Goal: Check status: Check status

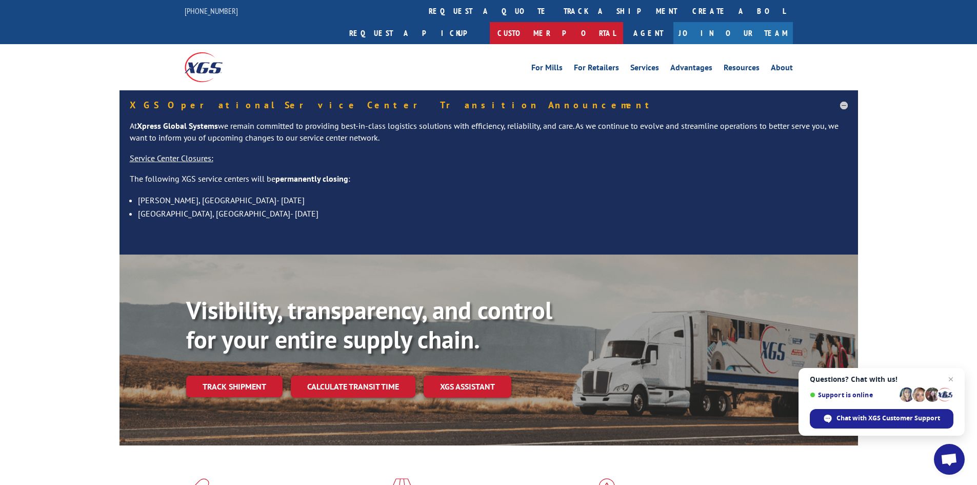
click at [623, 22] on link "Customer Portal" at bounding box center [556, 33] width 133 height 22
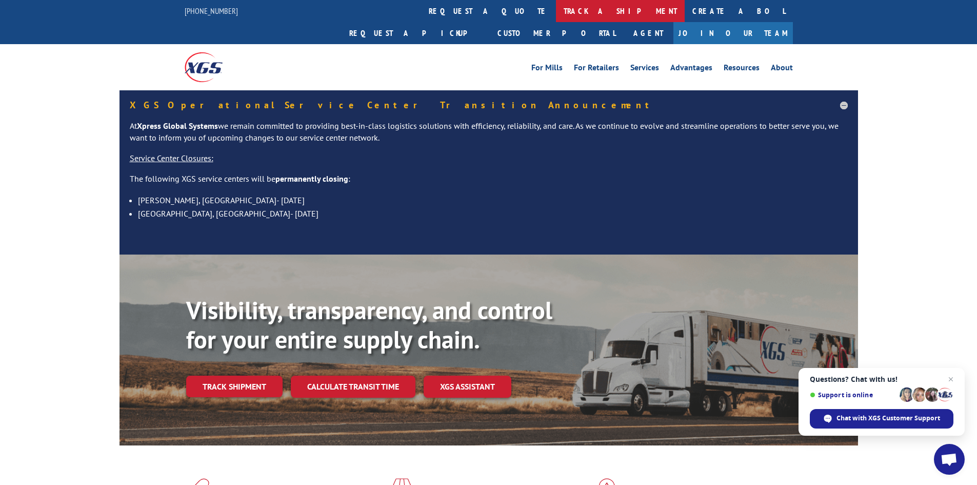
click at [556, 17] on link "track a shipment" at bounding box center [620, 11] width 129 height 22
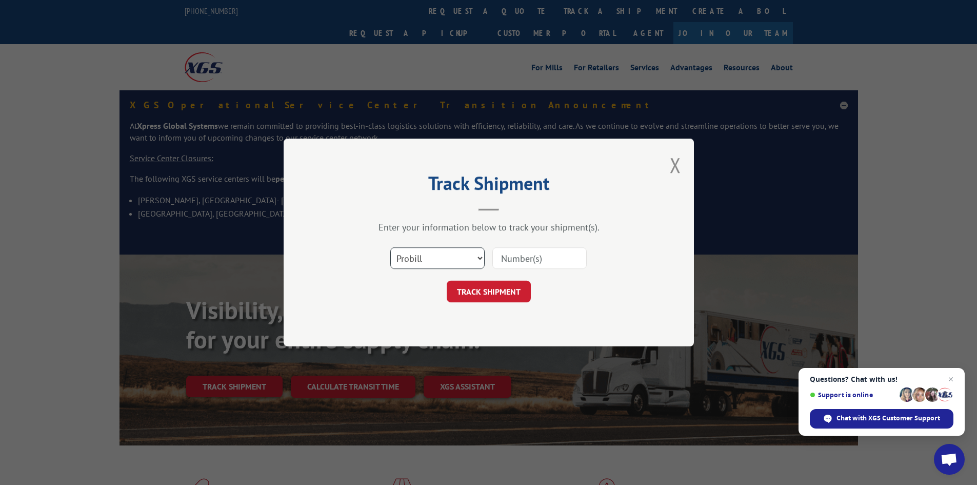
click at [434, 261] on select "Select category... Probill BOL PO" at bounding box center [437, 258] width 94 height 22
select select
click at [390, 247] on select "Select category... Probill BOL PO" at bounding box center [437, 258] width 94 height 22
click at [512, 257] on input at bounding box center [540, 258] width 94 height 22
type input "77428"
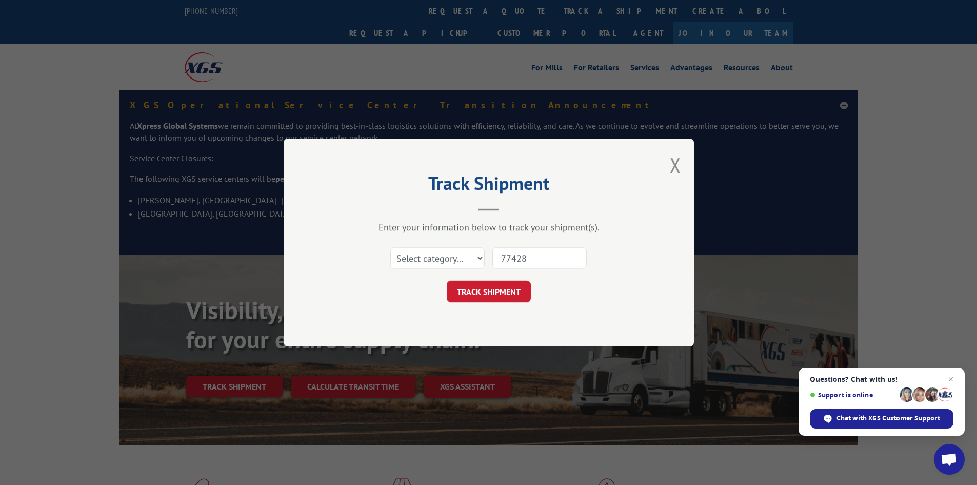
click at [447, 281] on button "TRACK SHIPMENT" at bounding box center [489, 292] width 84 height 22
click at [486, 302] on button "TRACK SHIPMENT" at bounding box center [489, 292] width 84 height 22
click at [461, 254] on select "Select category... Probill BOL PO" at bounding box center [437, 258] width 94 height 22
select select "probill"
click at [390, 247] on select "Select category... Probill BOL PO" at bounding box center [437, 258] width 94 height 22
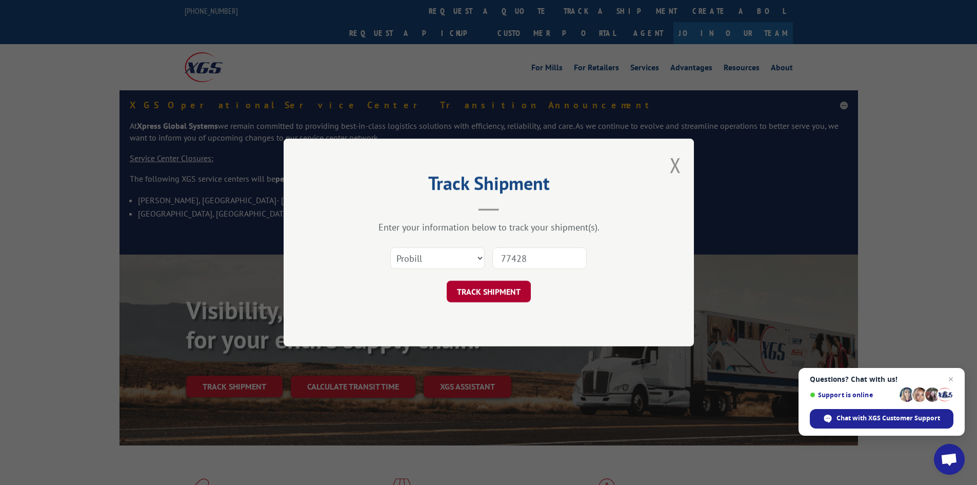
click at [507, 300] on button "TRACK SHIPMENT" at bounding box center [489, 292] width 84 height 22
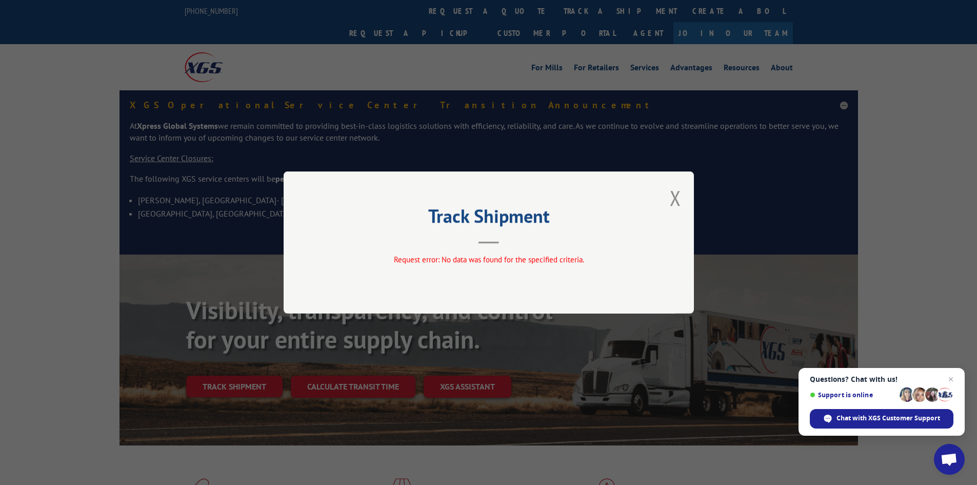
click at [481, 245] on div "Track Shipment Request error: No data was found for the specified criteria." at bounding box center [489, 242] width 410 height 142
click at [676, 201] on button "Close modal" at bounding box center [675, 197] width 11 height 27
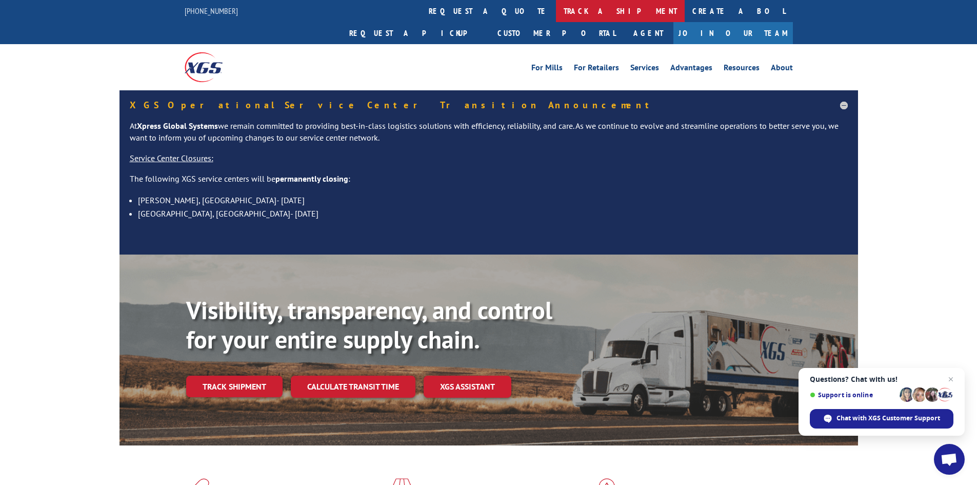
click at [556, 10] on link "track a shipment" at bounding box center [620, 11] width 129 height 22
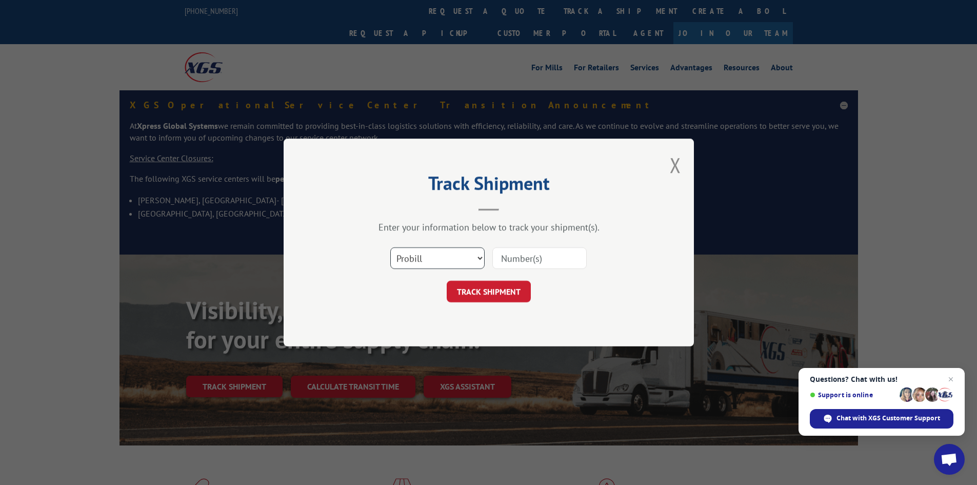
drag, startPoint x: 447, startPoint y: 258, endPoint x: 444, endPoint y: 267, distance: 9.7
click at [447, 258] on select "Select category... Probill BOL PO" at bounding box center [437, 258] width 94 height 22
select select "bol"
click at [390, 247] on select "Select category... Probill BOL PO" at bounding box center [437, 258] width 94 height 22
click at [526, 251] on input at bounding box center [540, 258] width 94 height 22
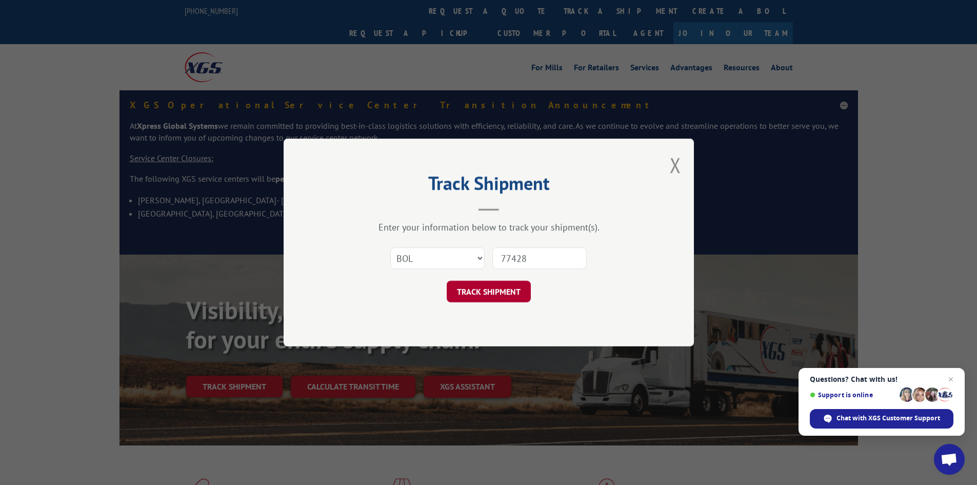
type input "77428"
click at [495, 287] on button "TRACK SHIPMENT" at bounding box center [489, 292] width 84 height 22
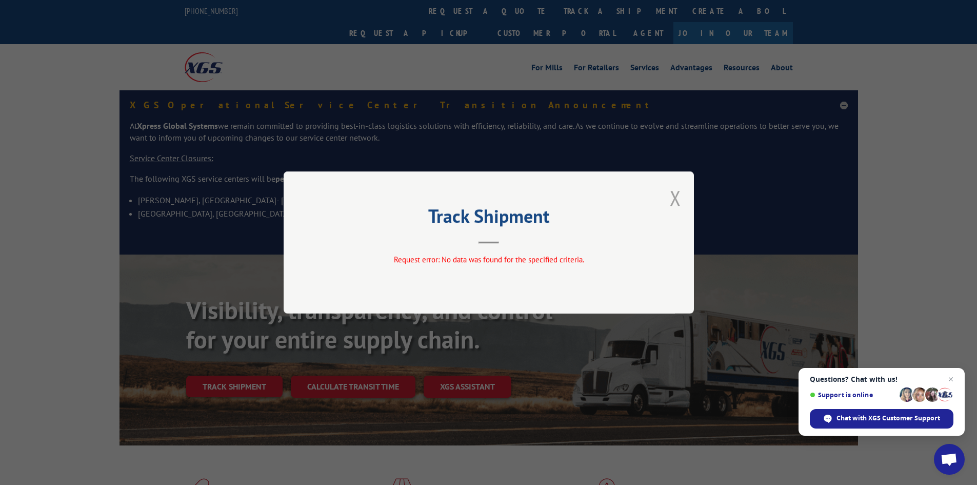
click at [674, 197] on button "Close modal" at bounding box center [675, 197] width 11 height 27
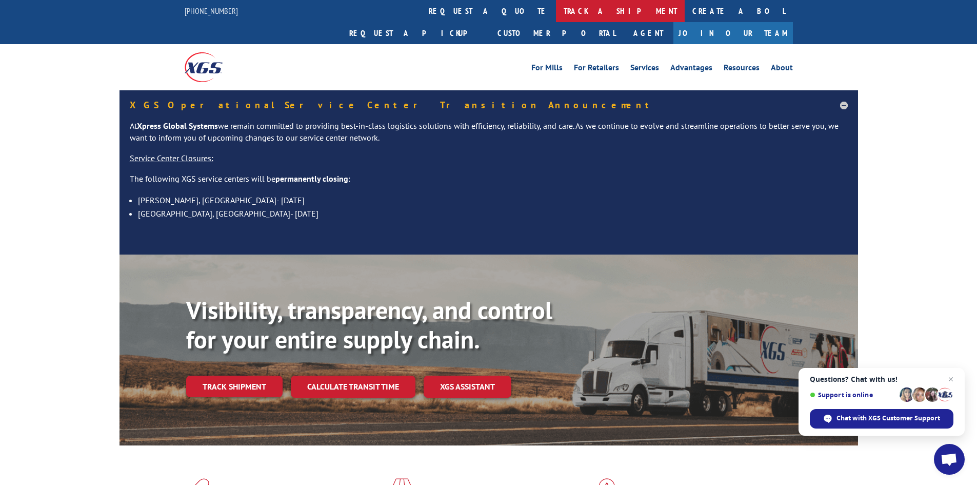
click at [556, 16] on link "track a shipment" at bounding box center [620, 11] width 129 height 22
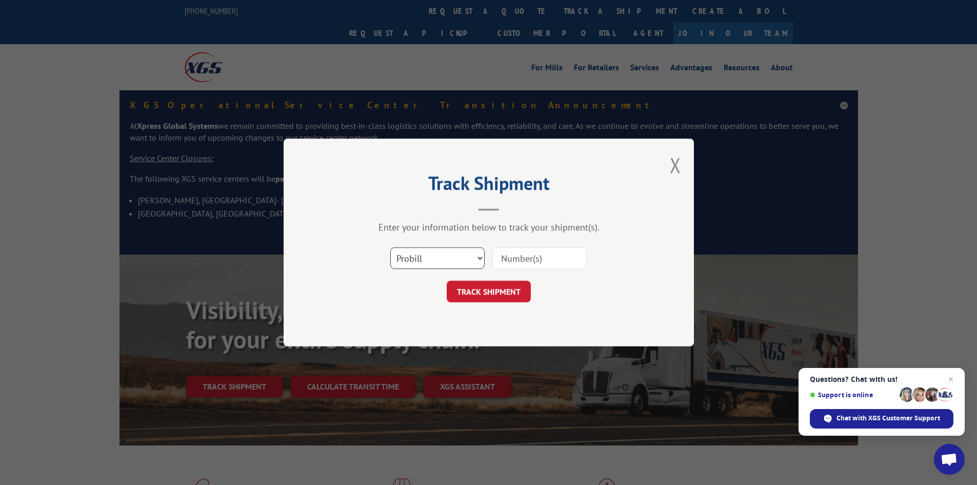
click at [446, 259] on select "Select category... Probill BOL PO" at bounding box center [437, 258] width 94 height 22
select select "po"
click at [390, 247] on select "Select category... Probill BOL PO" at bounding box center [437, 258] width 94 height 22
click at [521, 260] on input at bounding box center [540, 258] width 94 height 22
type input "77428"
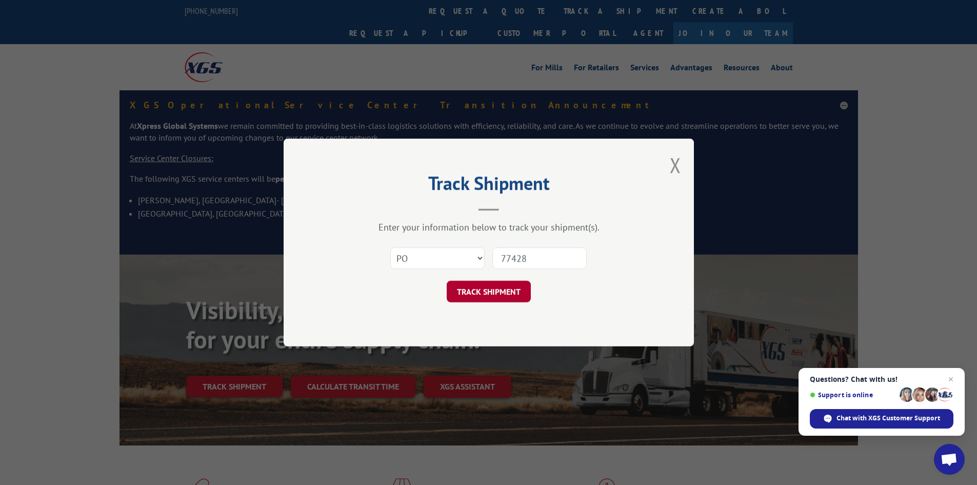
click at [500, 282] on button "TRACK SHIPMENT" at bounding box center [489, 292] width 84 height 22
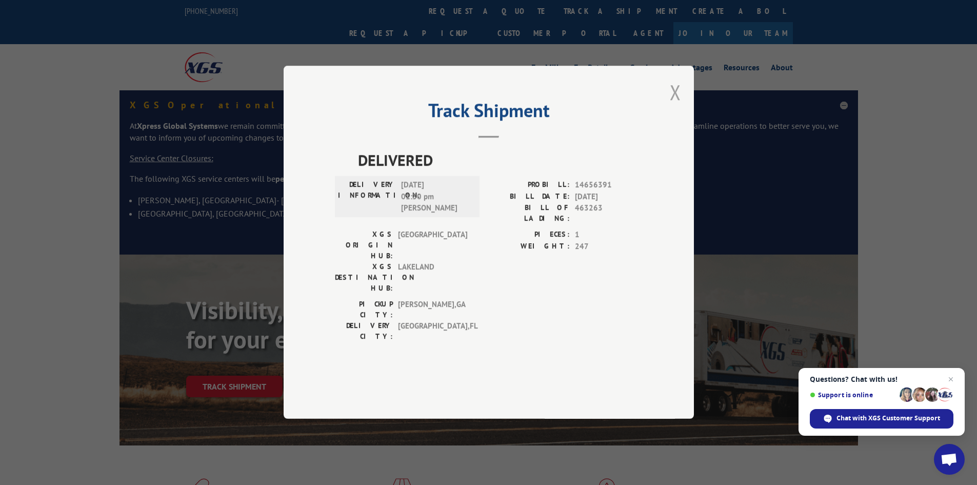
click at [674, 106] on button "Close modal" at bounding box center [675, 92] width 11 height 27
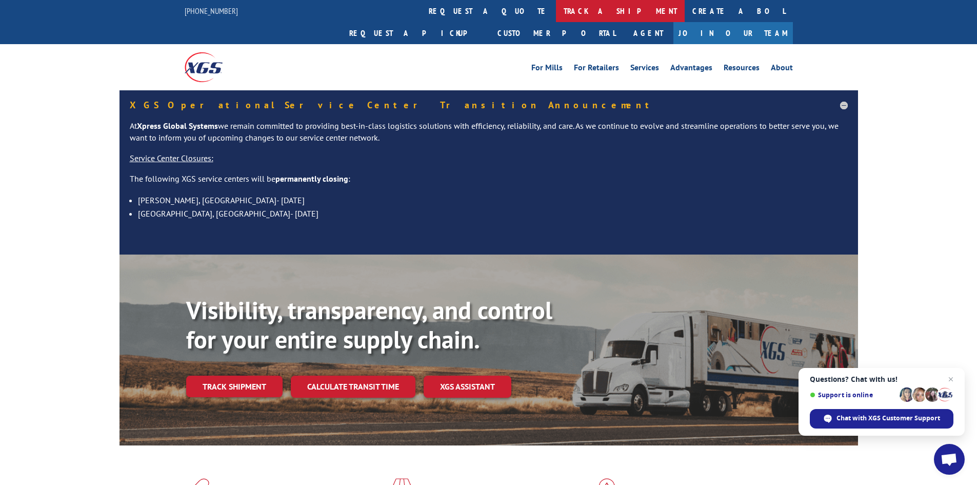
click at [556, 11] on link "track a shipment" at bounding box center [620, 11] width 129 height 22
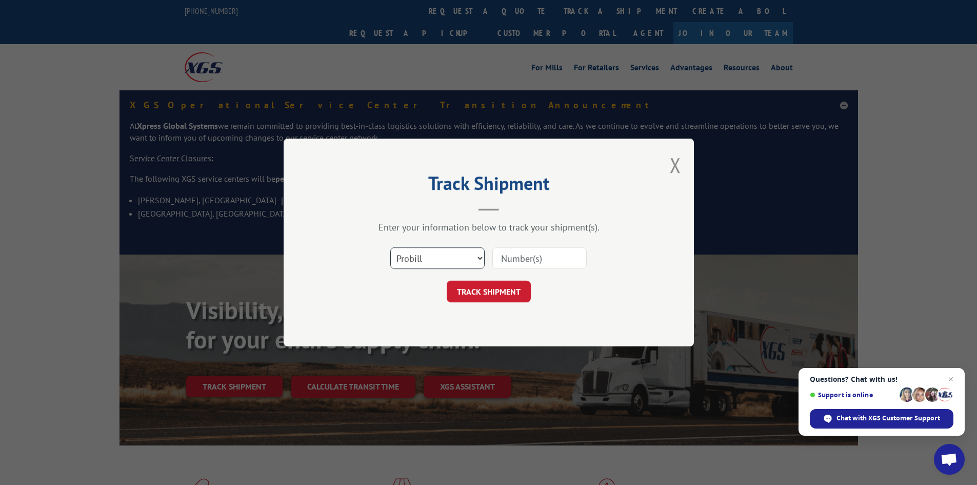
click at [440, 258] on select "Select category... Probill BOL PO" at bounding box center [437, 258] width 94 height 22
select select "bol"
click at [390, 247] on select "Select category... Probill BOL PO" at bounding box center [437, 258] width 94 height 22
click at [517, 256] on input at bounding box center [540, 258] width 94 height 22
type input "17566084"
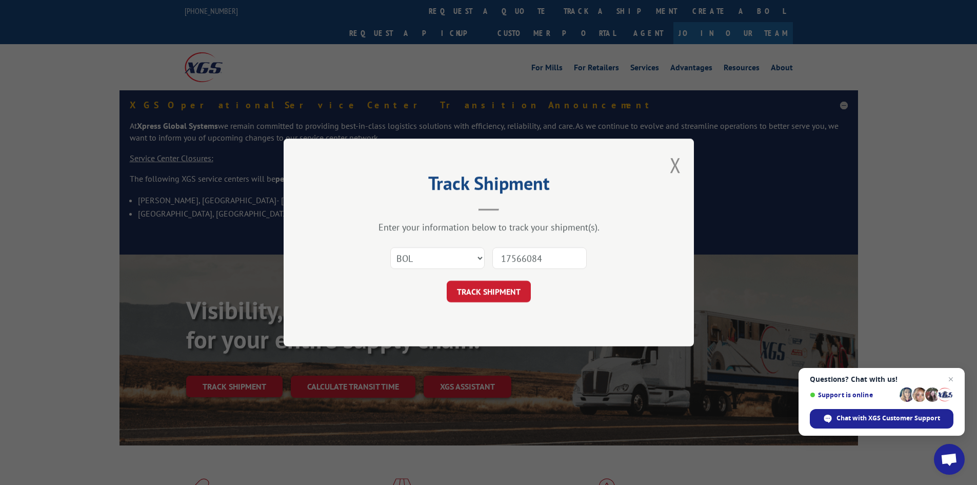
click button "TRACK SHIPMENT" at bounding box center [489, 292] width 84 height 22
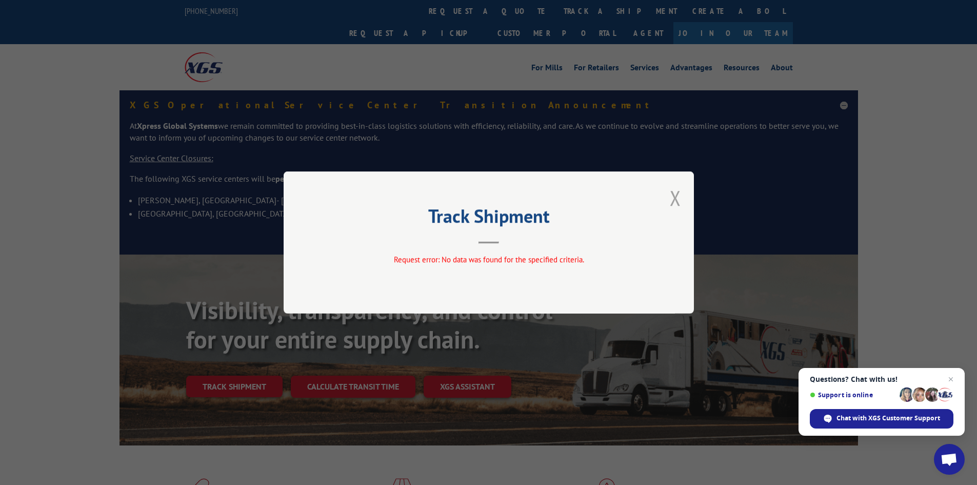
click at [671, 195] on button "Close modal" at bounding box center [675, 197] width 11 height 27
